Goal: Task Accomplishment & Management: Manage account settings

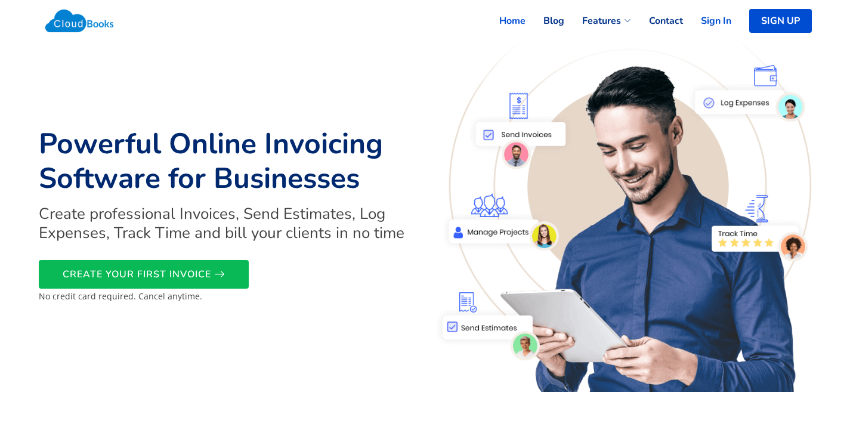
click at [726, 27] on link "Sign In" at bounding box center [707, 21] width 48 height 26
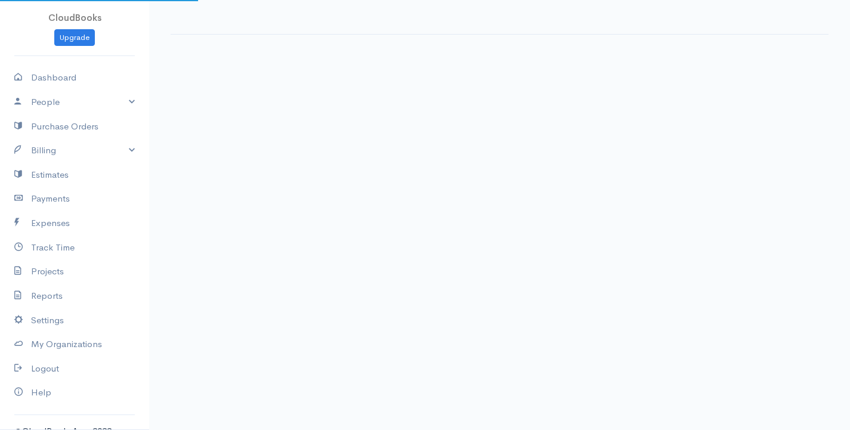
select select "365"
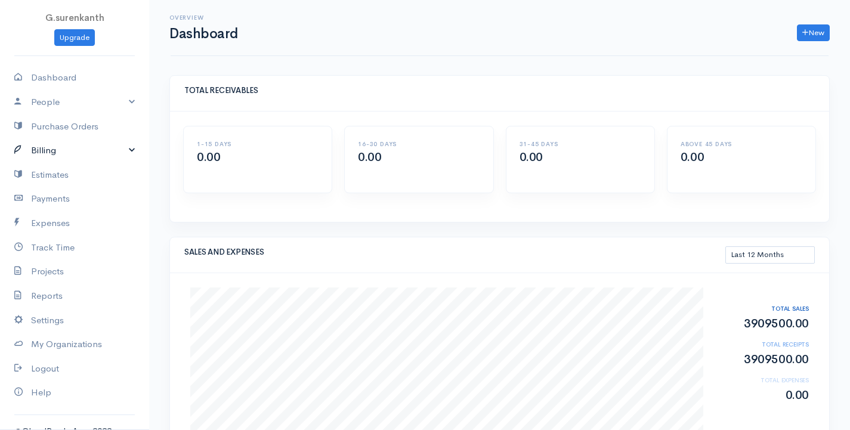
click at [108, 150] on link "Billing" at bounding box center [74, 150] width 149 height 24
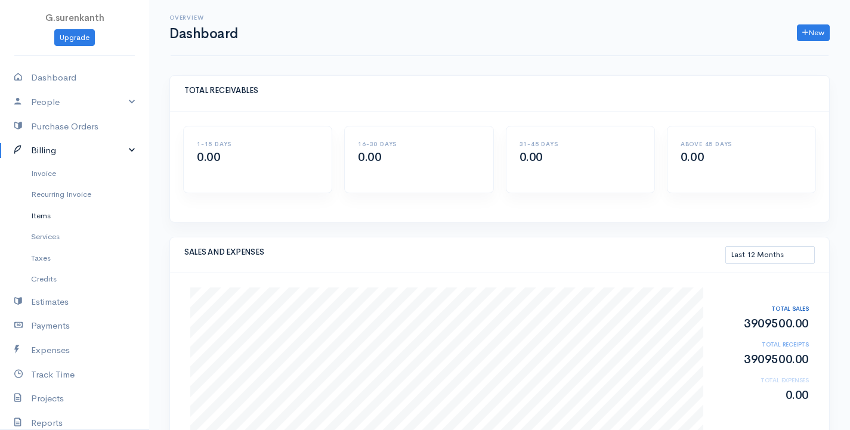
click at [78, 215] on link "Items" at bounding box center [74, 215] width 149 height 21
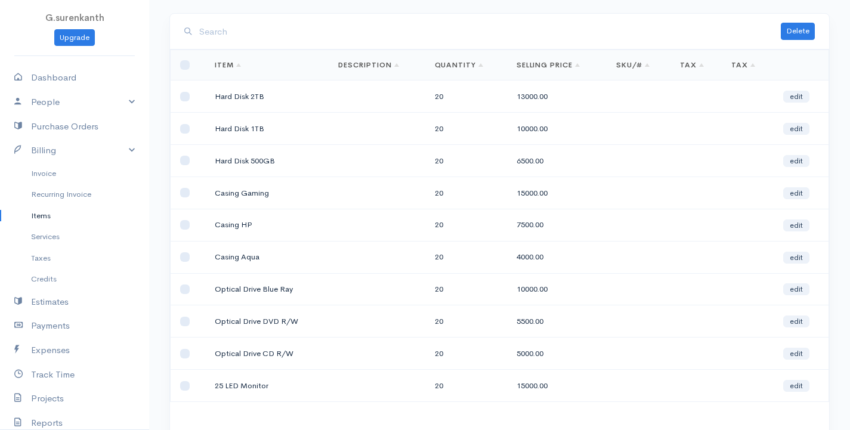
scroll to position [144, 0]
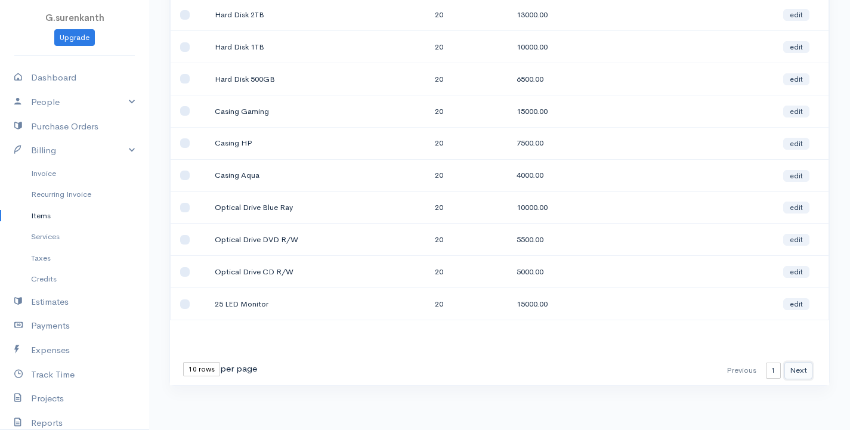
click at [798, 363] on button "Next" at bounding box center [798, 370] width 28 height 17
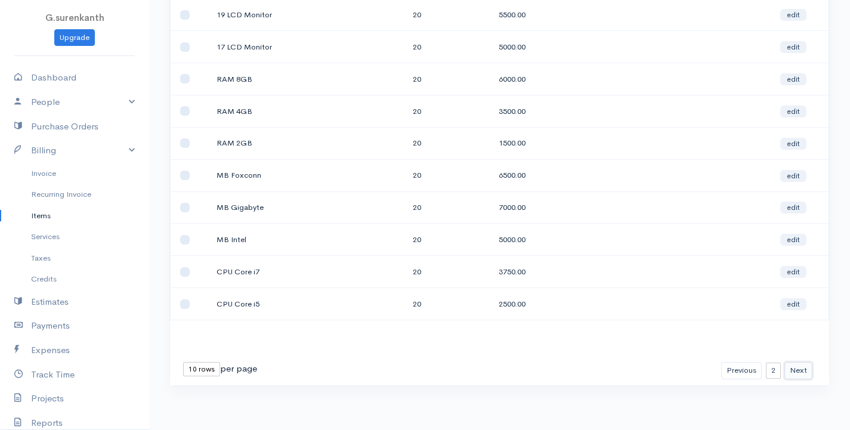
click at [794, 371] on button "Next" at bounding box center [798, 370] width 28 height 17
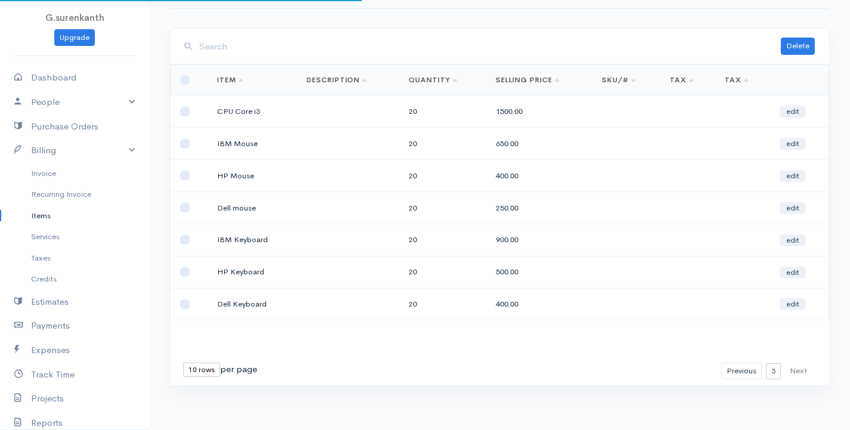
scroll to position [47, 0]
click at [732, 370] on button "Previous" at bounding box center [741, 371] width 41 height 17
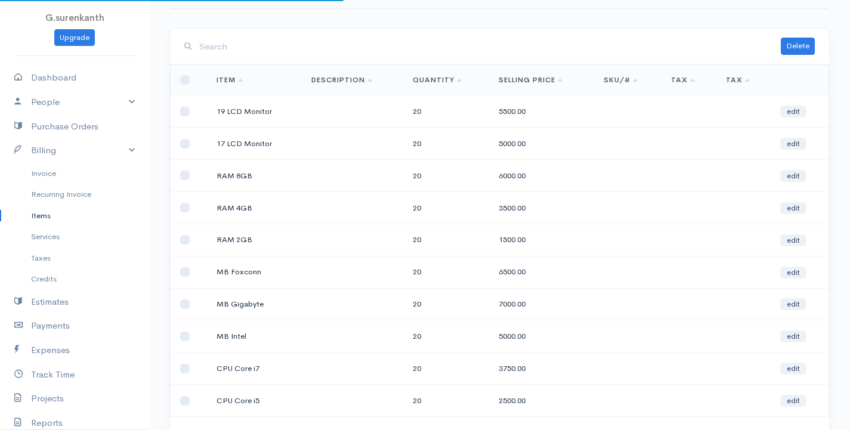
click at [732, 370] on td at bounding box center [743, 368] width 54 height 32
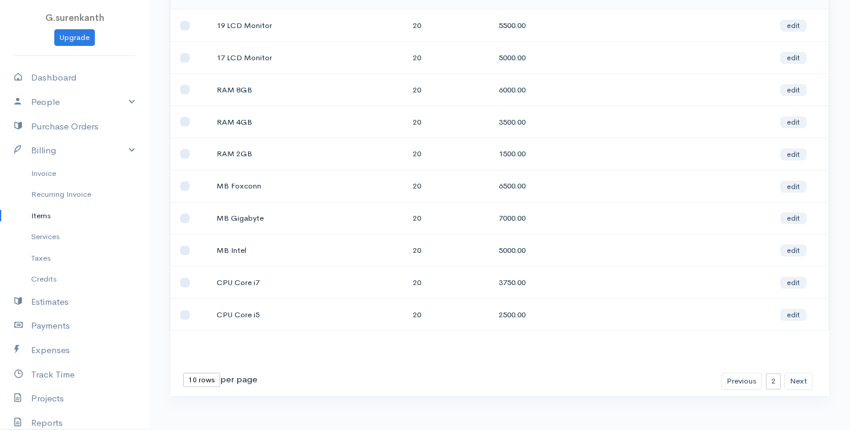
scroll to position [144, 0]
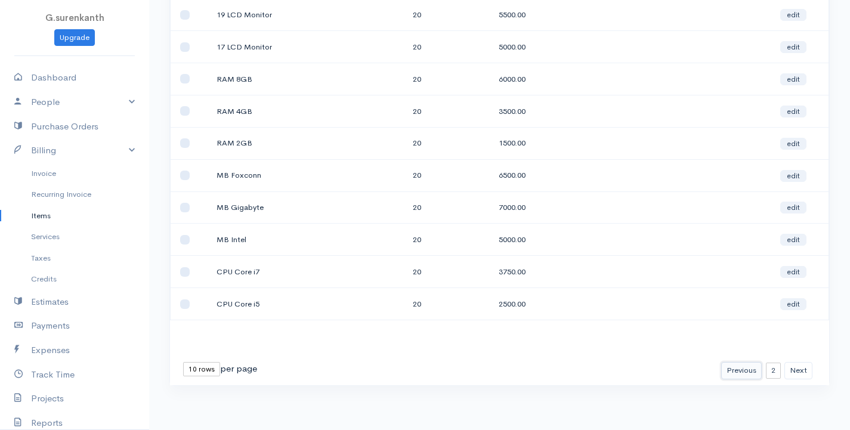
click at [733, 370] on button "Previous" at bounding box center [741, 370] width 41 height 17
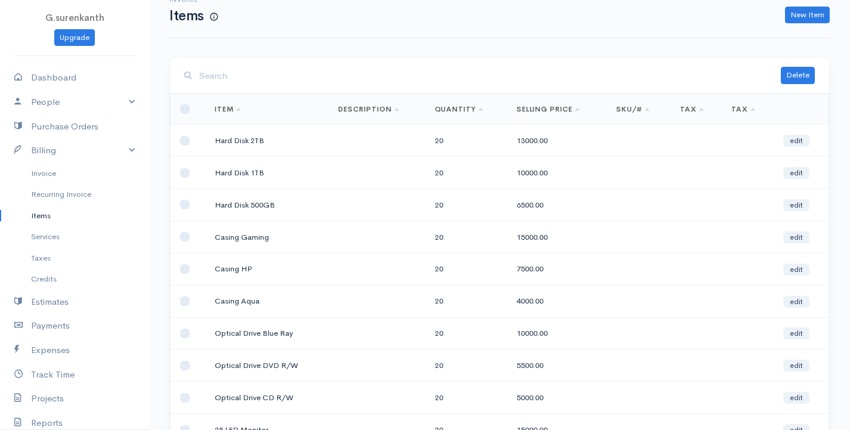
scroll to position [0, 0]
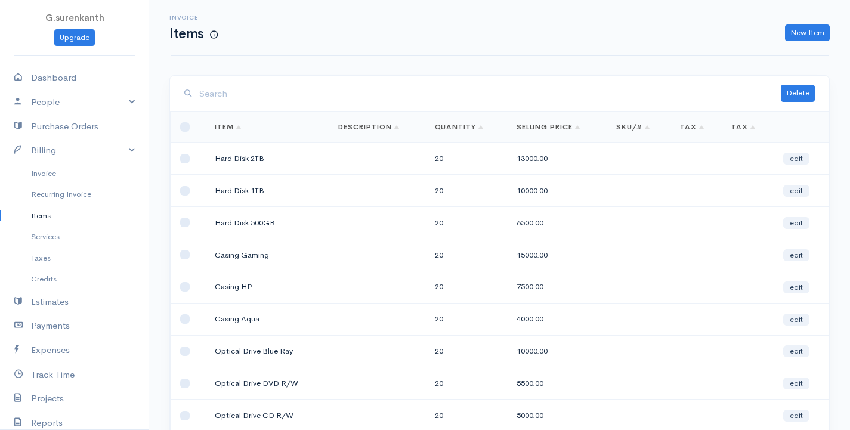
drag, startPoint x: 501, startPoint y: 158, endPoint x: 479, endPoint y: 175, distance: 27.6
click at [479, 175] on td "20" at bounding box center [466, 191] width 82 height 32
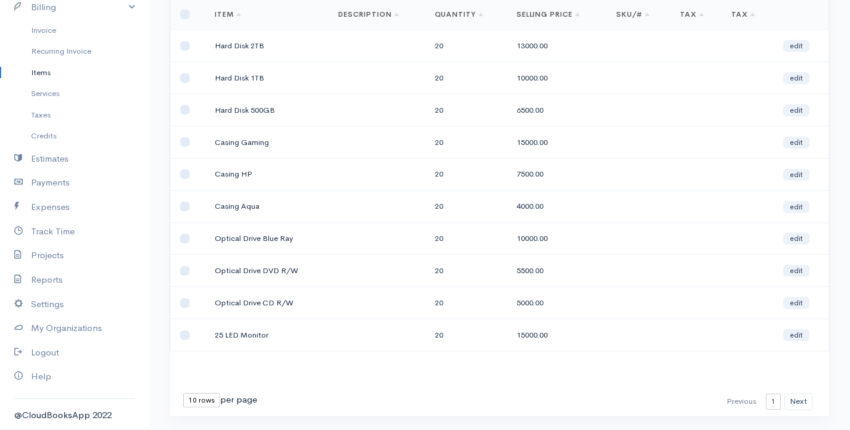
scroll to position [144, 0]
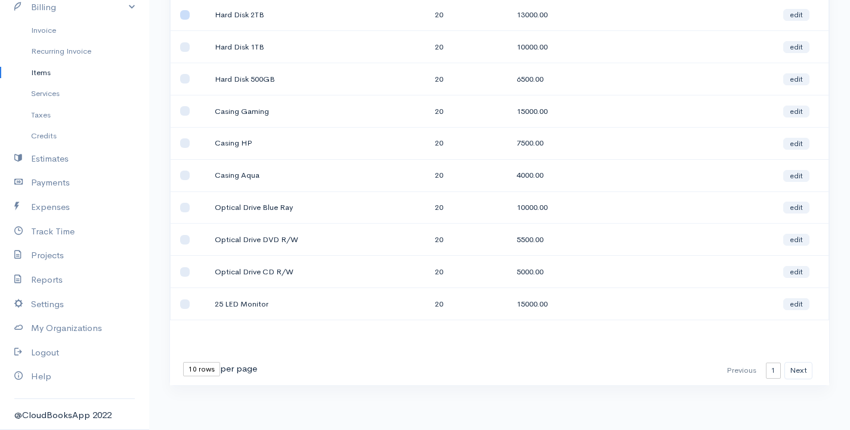
click at [184, 10] on input "checkbox" at bounding box center [185, 15] width 10 height 10
checkbox input "true"
click at [182, 44] on input "checkbox" at bounding box center [185, 47] width 10 height 10
checkbox input "true"
click at [185, 17] on input "checkbox" at bounding box center [185, 15] width 10 height 10
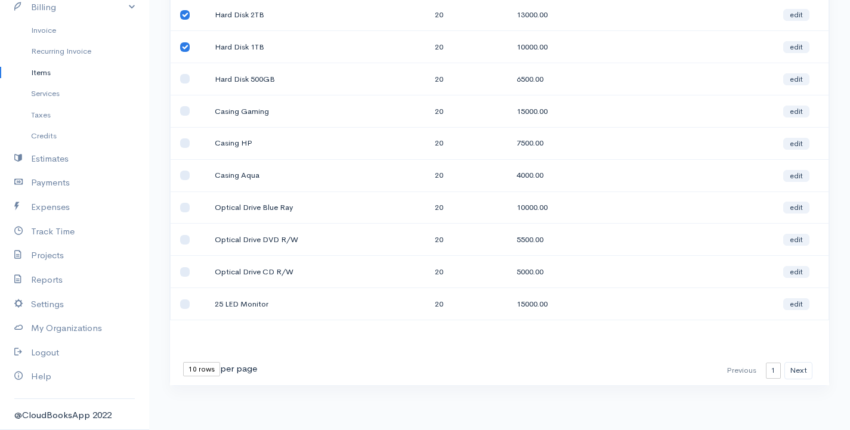
checkbox input "false"
click at [184, 42] on input "checkbox" at bounding box center [185, 47] width 10 height 10
checkbox input "false"
click at [804, 367] on button "Next" at bounding box center [798, 370] width 28 height 17
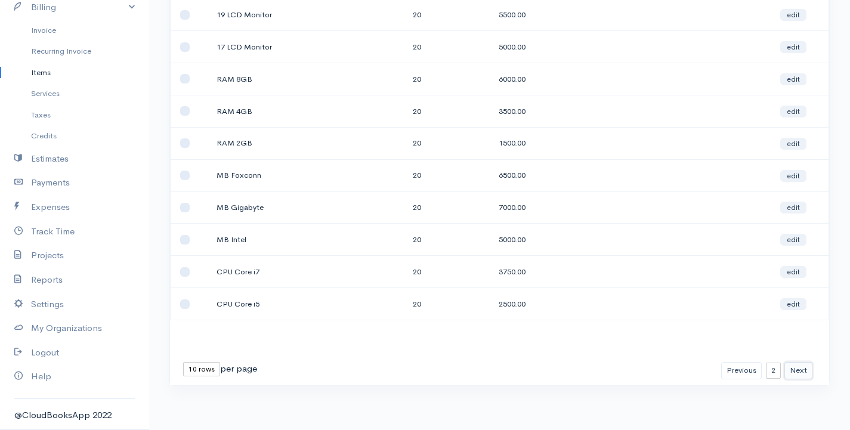
click at [803, 370] on button "Next" at bounding box center [798, 370] width 28 height 17
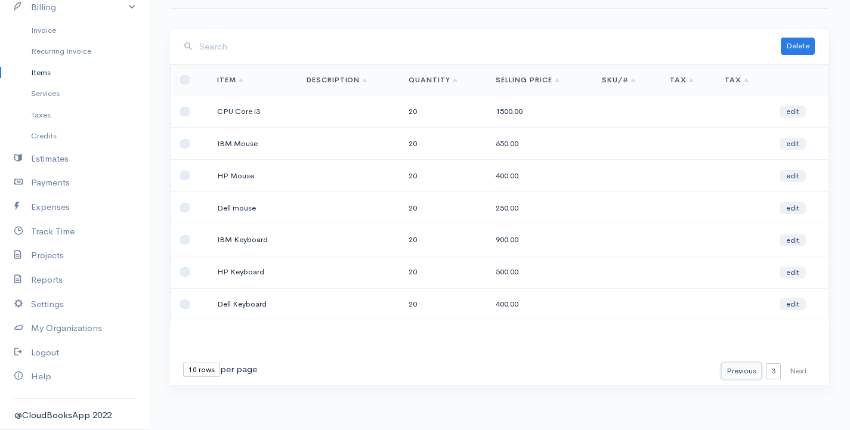
click at [750, 370] on button "Previous" at bounding box center [741, 371] width 41 height 17
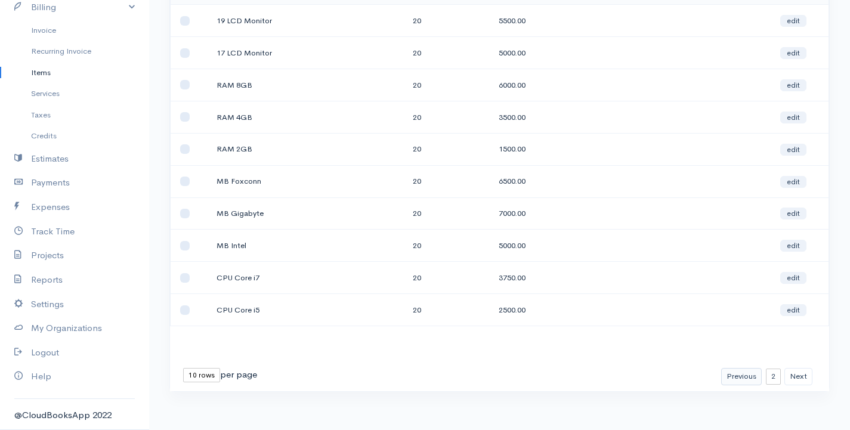
scroll to position [144, 0]
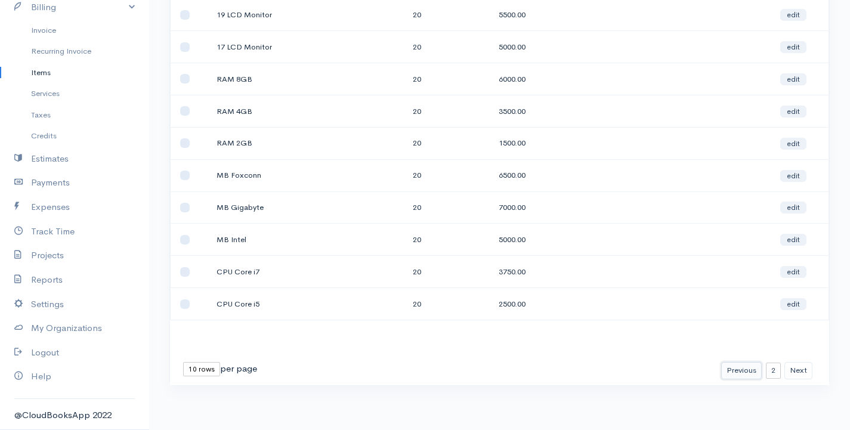
click at [732, 367] on button "Previous" at bounding box center [741, 370] width 41 height 17
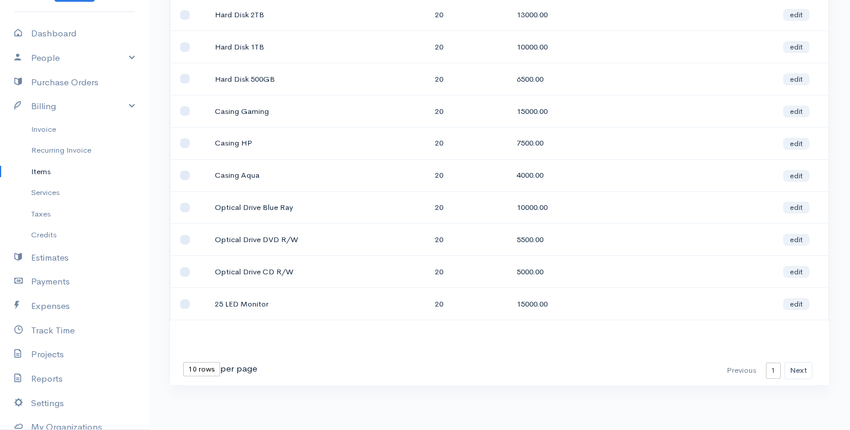
scroll to position [0, 0]
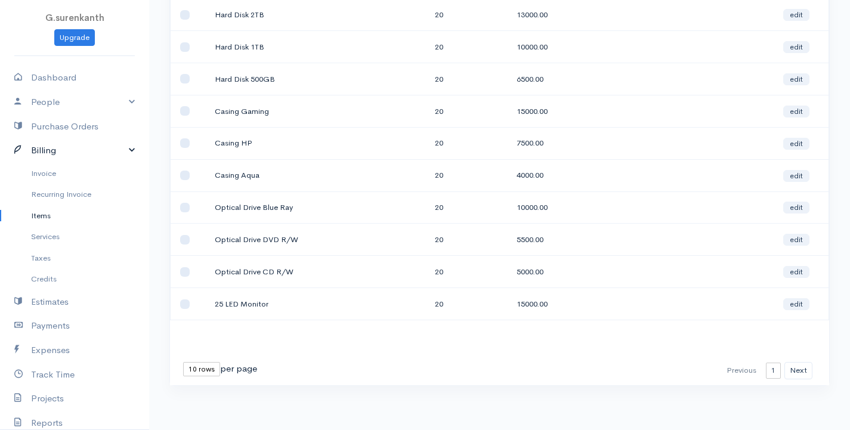
click at [125, 147] on link "Billing" at bounding box center [74, 150] width 149 height 24
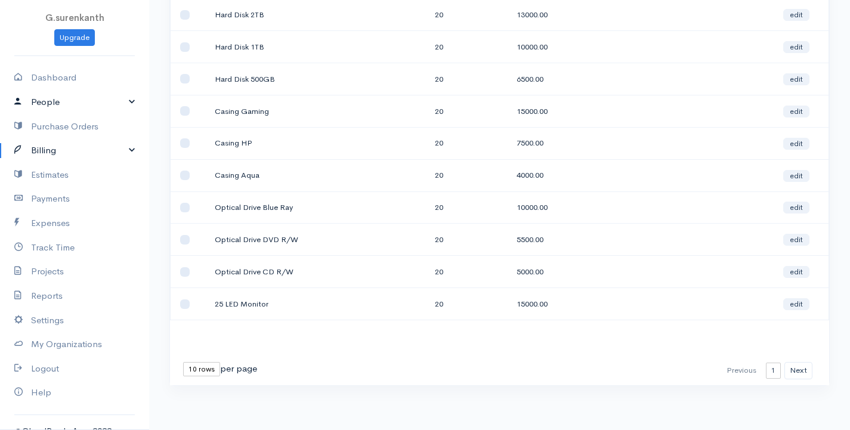
click at [103, 107] on link "People" at bounding box center [74, 102] width 149 height 24
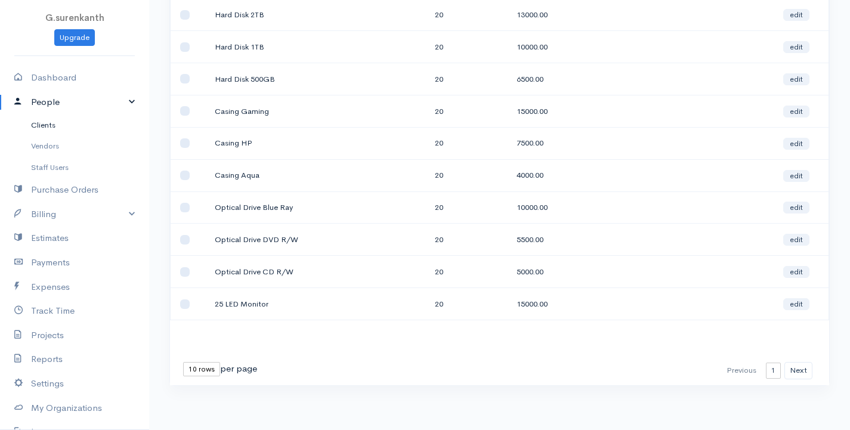
click at [89, 119] on link "Clients" at bounding box center [74, 124] width 149 height 21
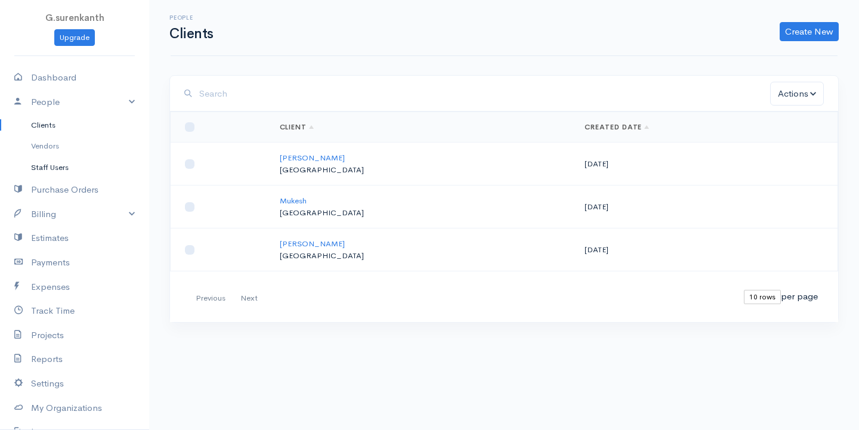
click at [67, 172] on link "Staff Users" at bounding box center [74, 167] width 149 height 21
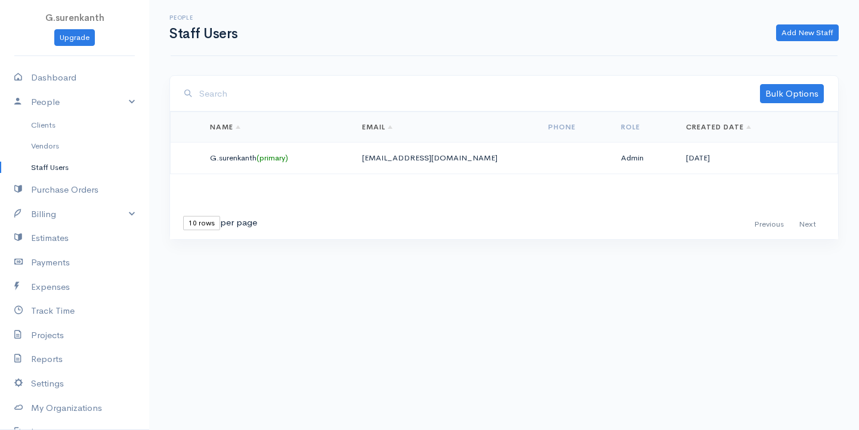
click at [561, 160] on td at bounding box center [574, 159] width 73 height 32
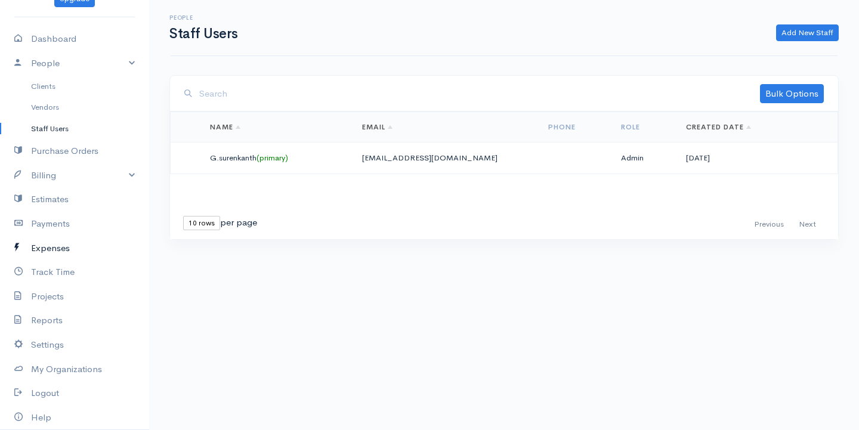
scroll to position [79, 0]
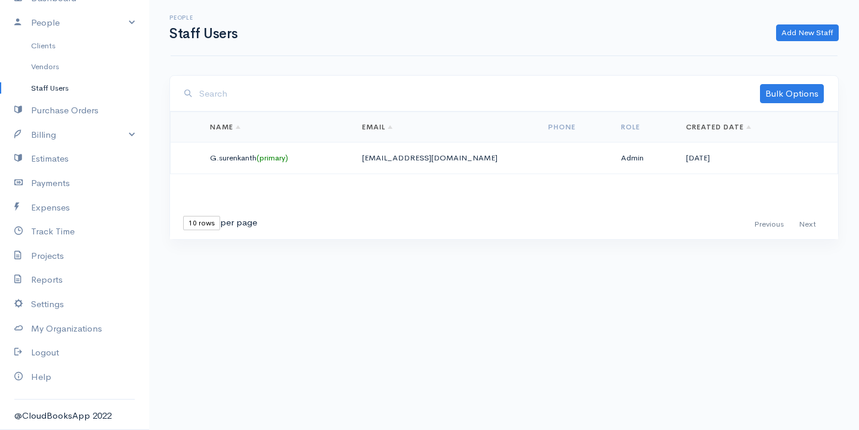
drag, startPoint x: 228, startPoint y: 95, endPoint x: 172, endPoint y: 92, distance: 55.5
click at [172, 92] on div "Bulk Options Deleted Send Invitation" at bounding box center [504, 94] width 668 height 36
drag, startPoint x: 199, startPoint y: 95, endPoint x: 306, endPoint y: 107, distance: 107.5
click at [306, 107] on div "Bulk Options Deleted Send Invitation" at bounding box center [504, 94] width 668 height 36
click at [307, 107] on div "Bulk Options Deleted Send Invitation" at bounding box center [504, 94] width 668 height 36
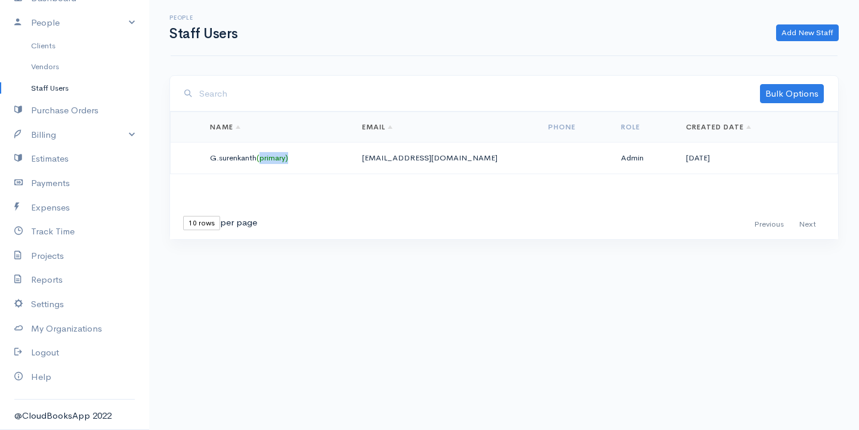
drag, startPoint x: 262, startPoint y: 156, endPoint x: 312, endPoint y: 166, distance: 51.1
click at [312, 166] on td "G.surenkanth (primary)" at bounding box center [276, 159] width 152 height 32
click at [266, 153] on small "(primary)" at bounding box center [272, 158] width 32 height 10
